Goal: Task Accomplishment & Management: Complete application form

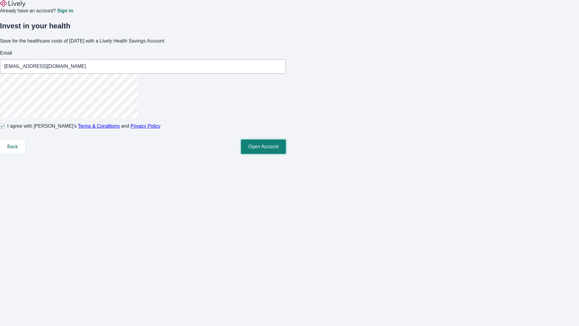
click at [286, 154] on button "Open Account" at bounding box center [263, 146] width 45 height 14
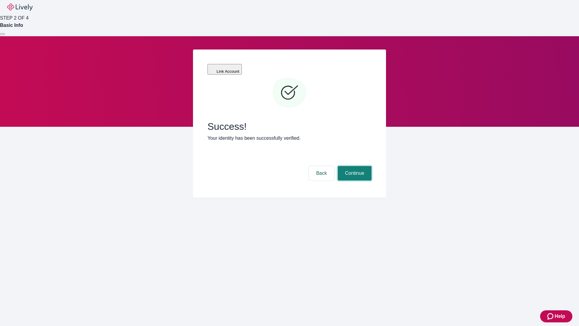
click at [354, 166] on button "Continue" at bounding box center [355, 173] width 34 height 14
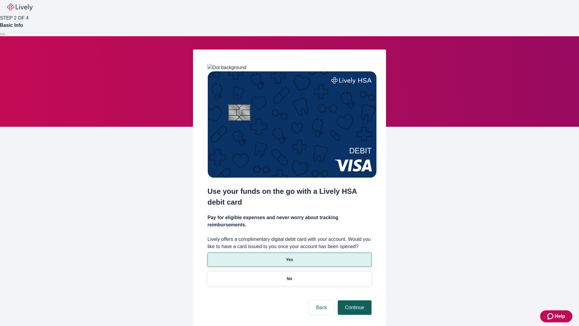
click at [289, 256] on p "Yes" at bounding box center [289, 259] width 7 height 6
click at [354, 300] on button "Continue" at bounding box center [355, 307] width 34 height 14
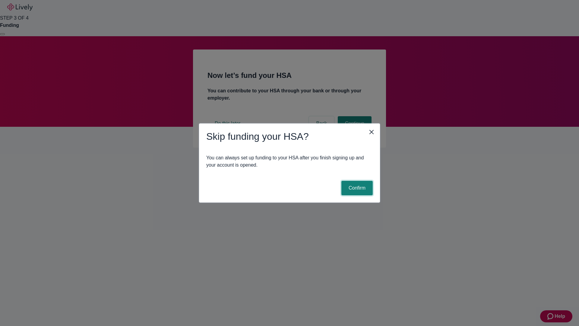
click at [356, 188] on button "Confirm" at bounding box center [356, 188] width 31 height 14
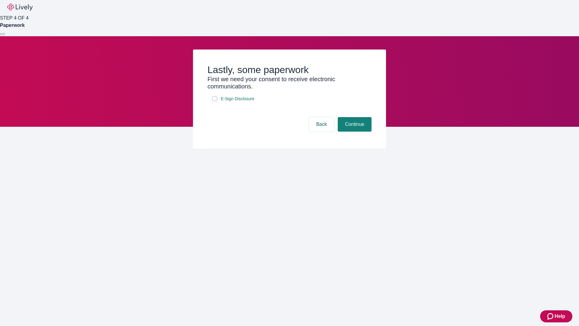
click at [215, 101] on input "E-Sign Disclosure" at bounding box center [214, 98] width 5 height 5
checkbox input "true"
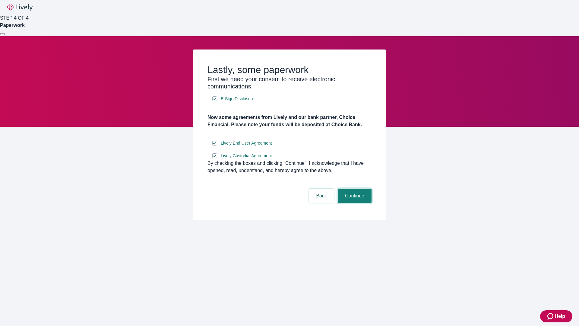
click at [354, 203] on button "Continue" at bounding box center [355, 196] width 34 height 14
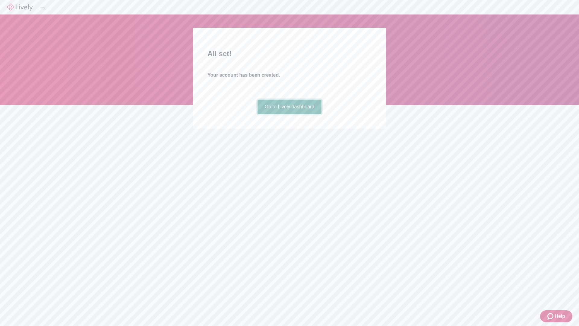
click at [289, 114] on link "Go to Lively dashboard" at bounding box center [290, 107] width 64 height 14
